Goal: Task Accomplishment & Management: Manage account settings

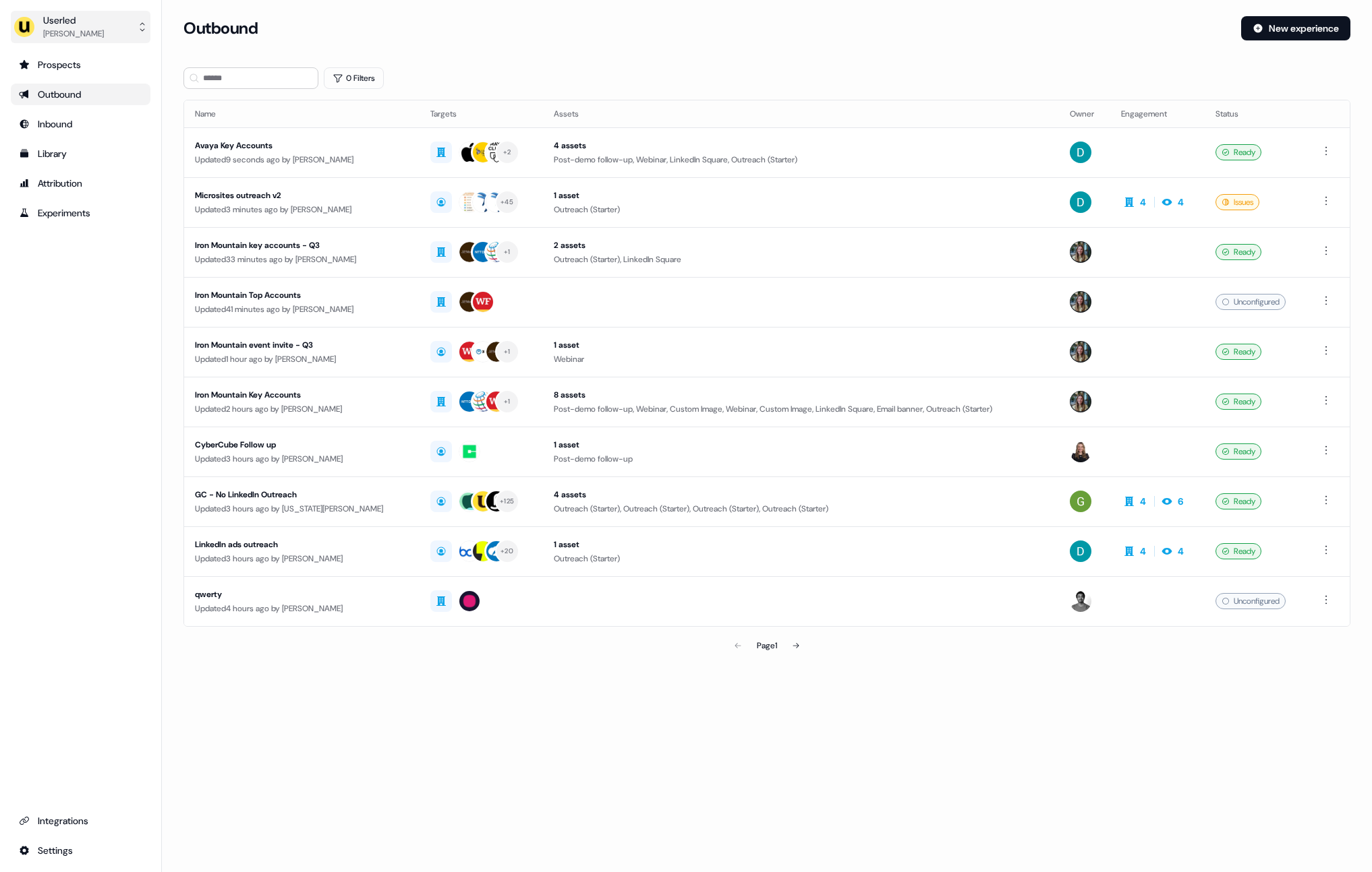
click at [52, 11] on button "Userled [PERSON_NAME]" at bounding box center [80, 27] width 139 height 32
click at [66, 64] on div "Impersonate (Admin)" at bounding box center [80, 63] width 128 height 24
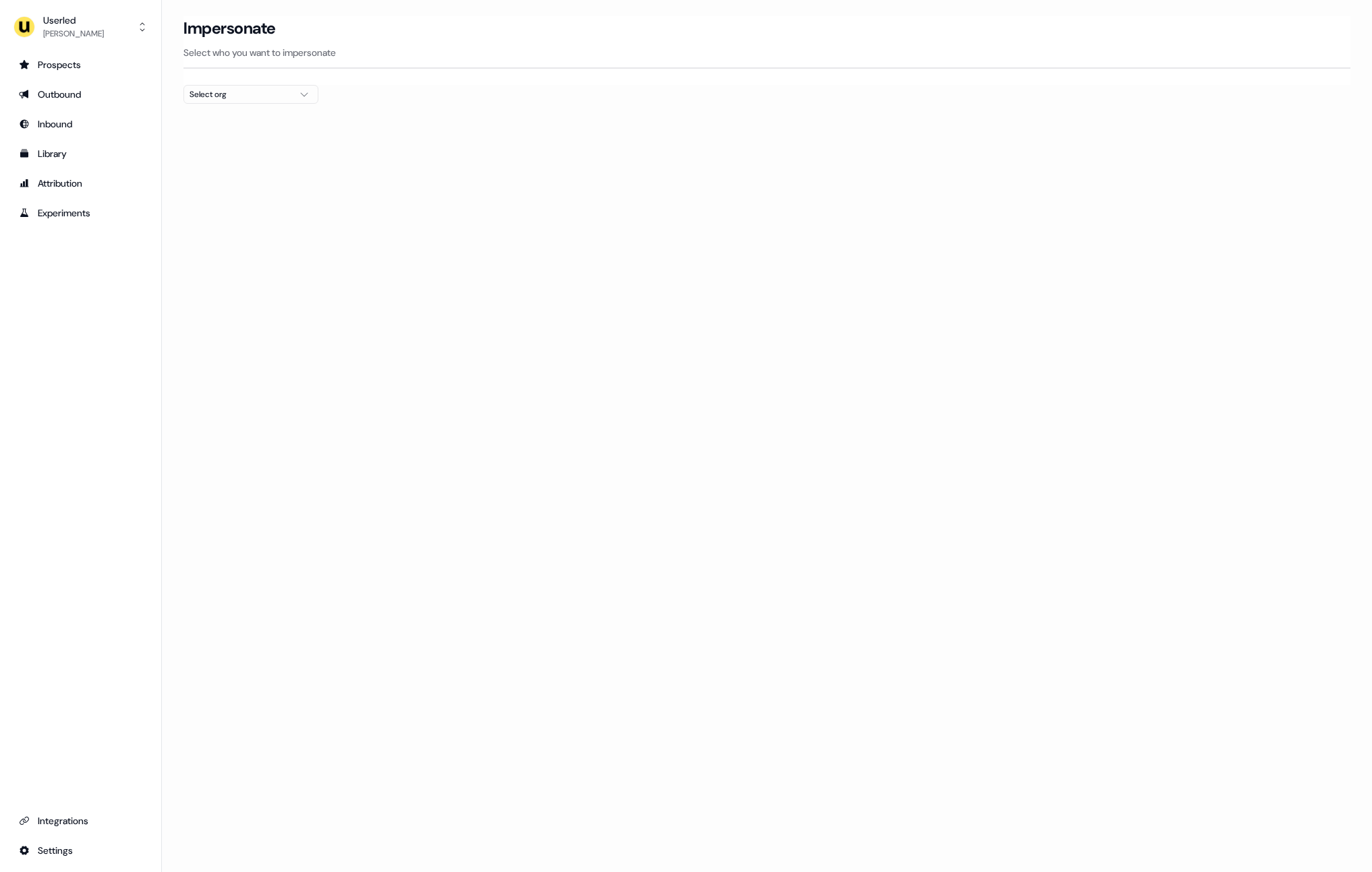
click at [278, 87] on button "Select org" at bounding box center [250, 94] width 135 height 19
type input "****"
click at [215, 169] on div "Elliptic" at bounding box center [250, 164] width 133 height 21
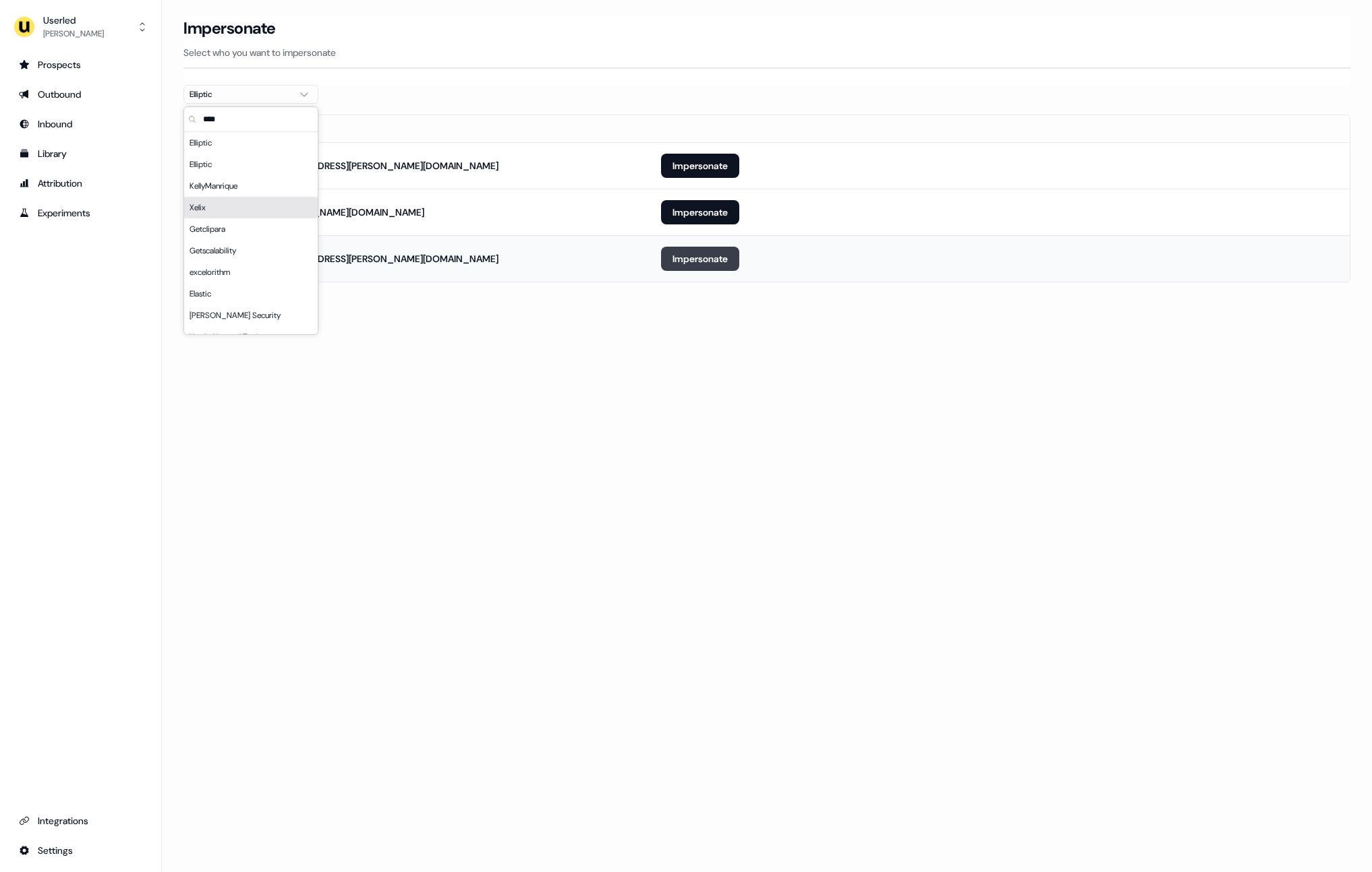
click at [685, 267] on button "Impersonate" at bounding box center [700, 258] width 79 height 24
